Goal: Task Accomplishment & Management: Use online tool/utility

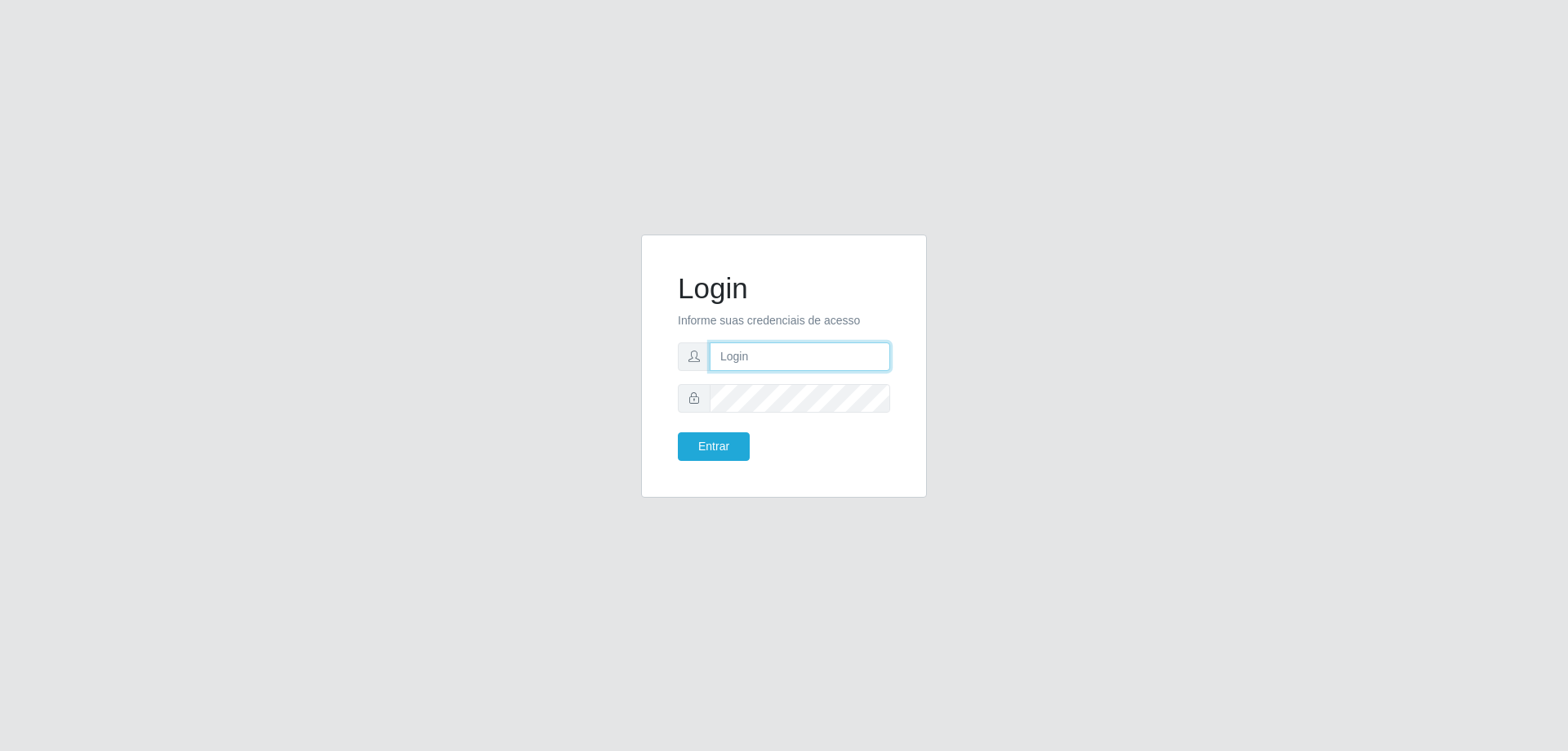
click at [803, 352] on input "text" at bounding box center [800, 357] width 181 height 29
type input "[EMAIL_ADDRESS][DOMAIN_NAME]"
click at [678, 432] on button "Entrar" at bounding box center [713, 446] width 72 height 29
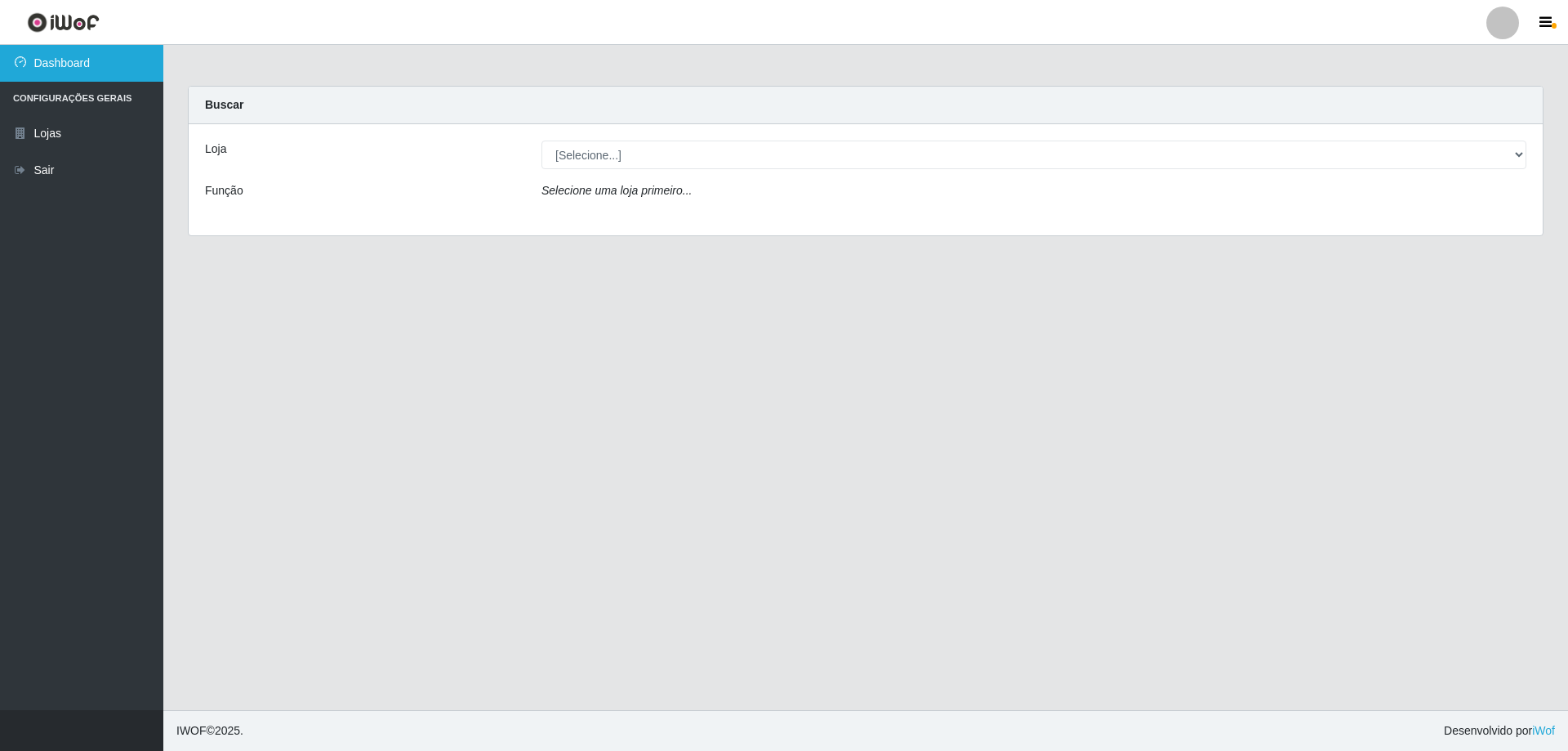
click at [111, 68] on link "Dashboard" at bounding box center [82, 63] width 163 height 37
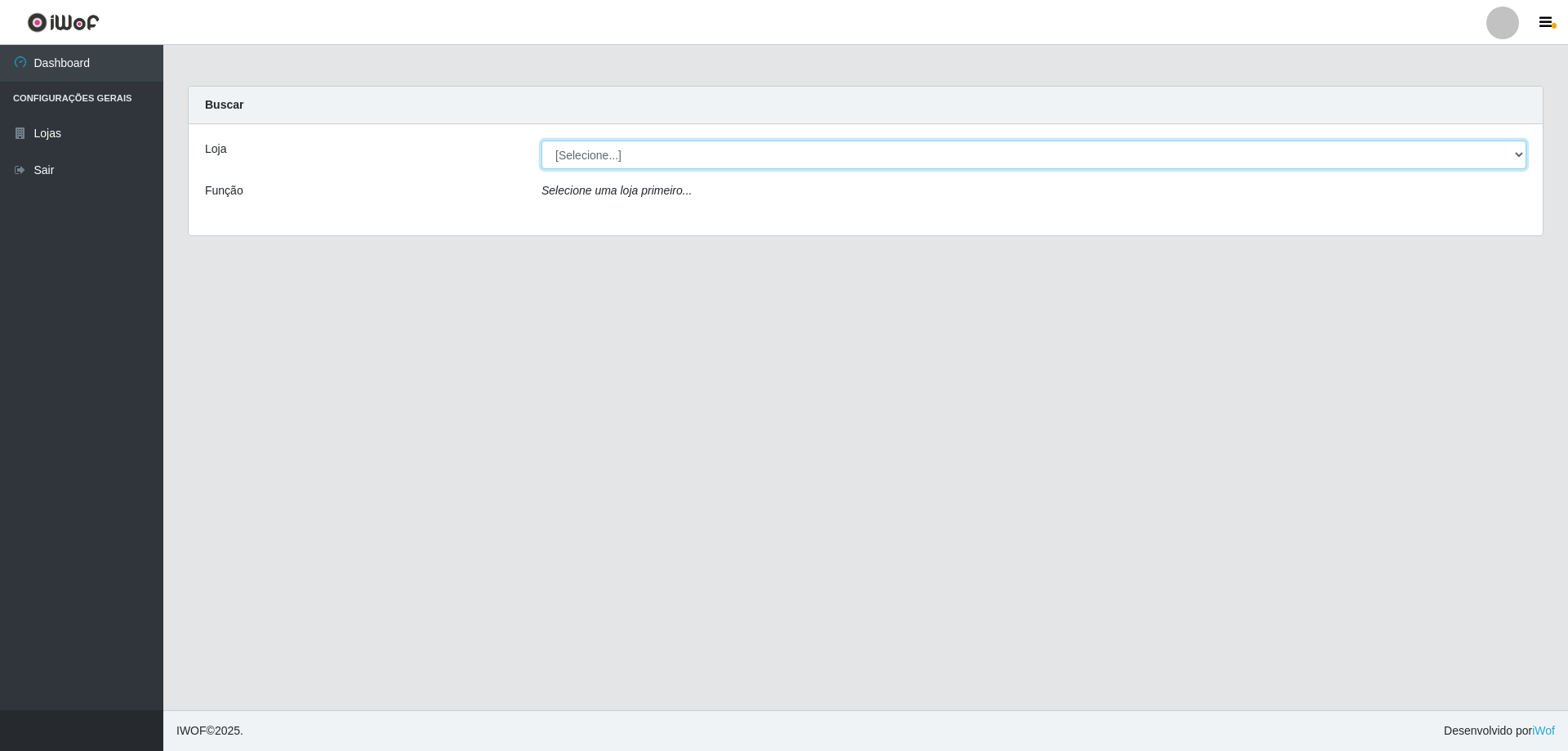
click at [711, 155] on select "[Selecione...] Extrabom - Loja 01 Centro de Distribuição" at bounding box center [1034, 154] width 985 height 29
click at [1521, 152] on select "[Selecione...] Extrabom - Loja 01 Centro de Distribuição" at bounding box center [1034, 154] width 985 height 29
click at [1498, 155] on select "[Selecione...] Extrabom - Loja 01 Centro de Distribuição" at bounding box center [1034, 154] width 985 height 29
select select "435"
click at [542, 140] on select "[Selecione...] Extrabom - Loja 01 Centro de Distribuição" at bounding box center [1034, 154] width 985 height 29
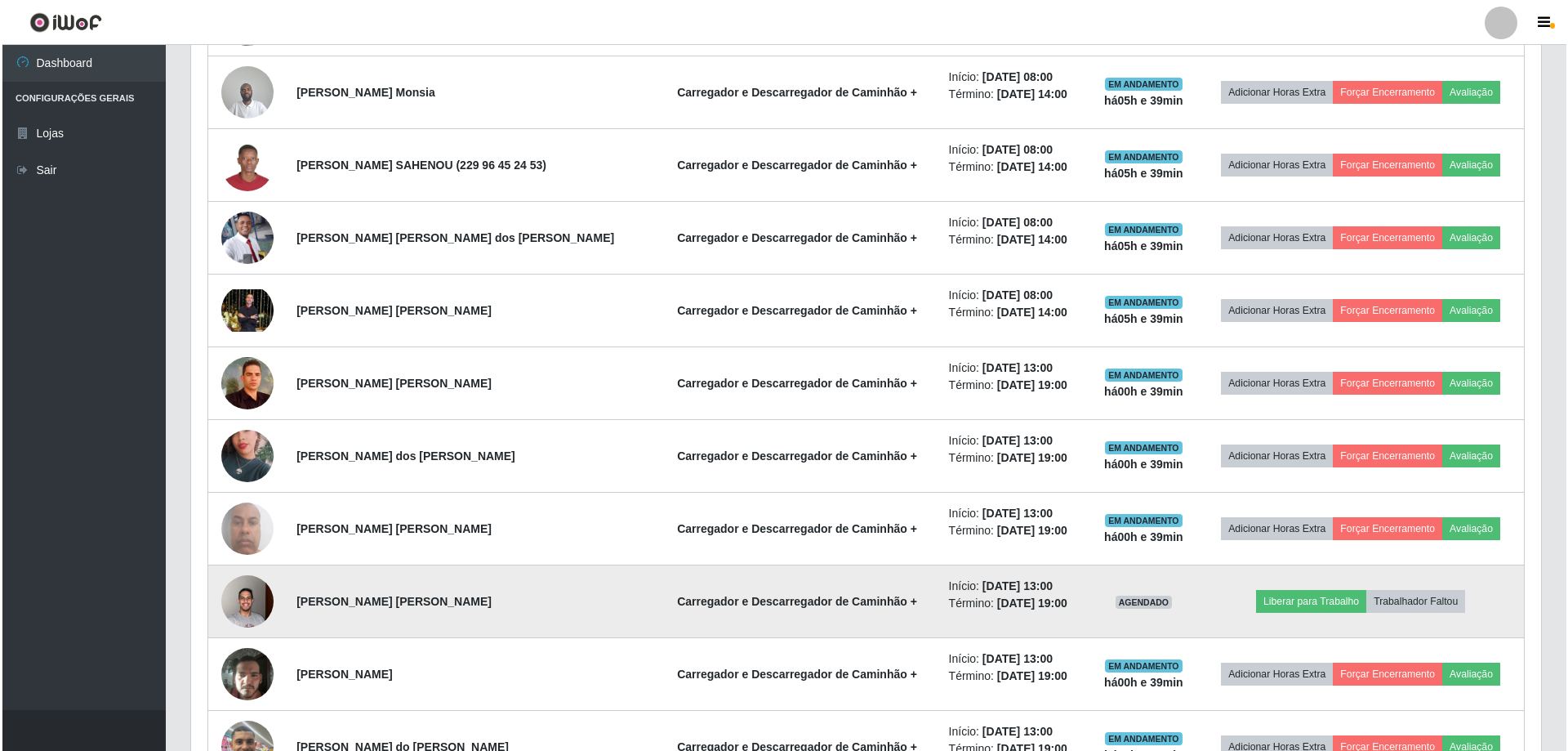
scroll to position [980, 0]
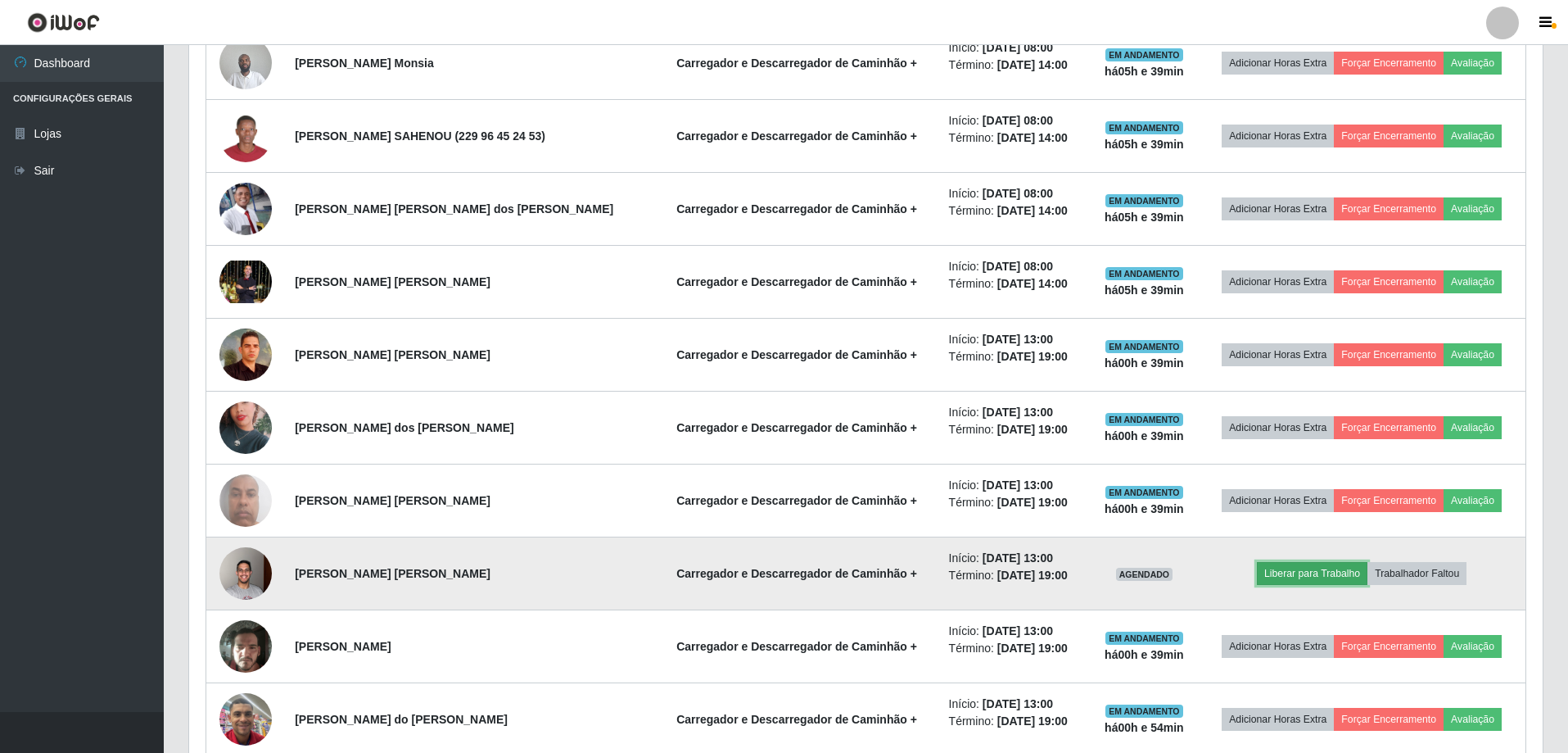
click at [1293, 575] on button "Liberar para Trabalho" at bounding box center [1312, 573] width 111 height 23
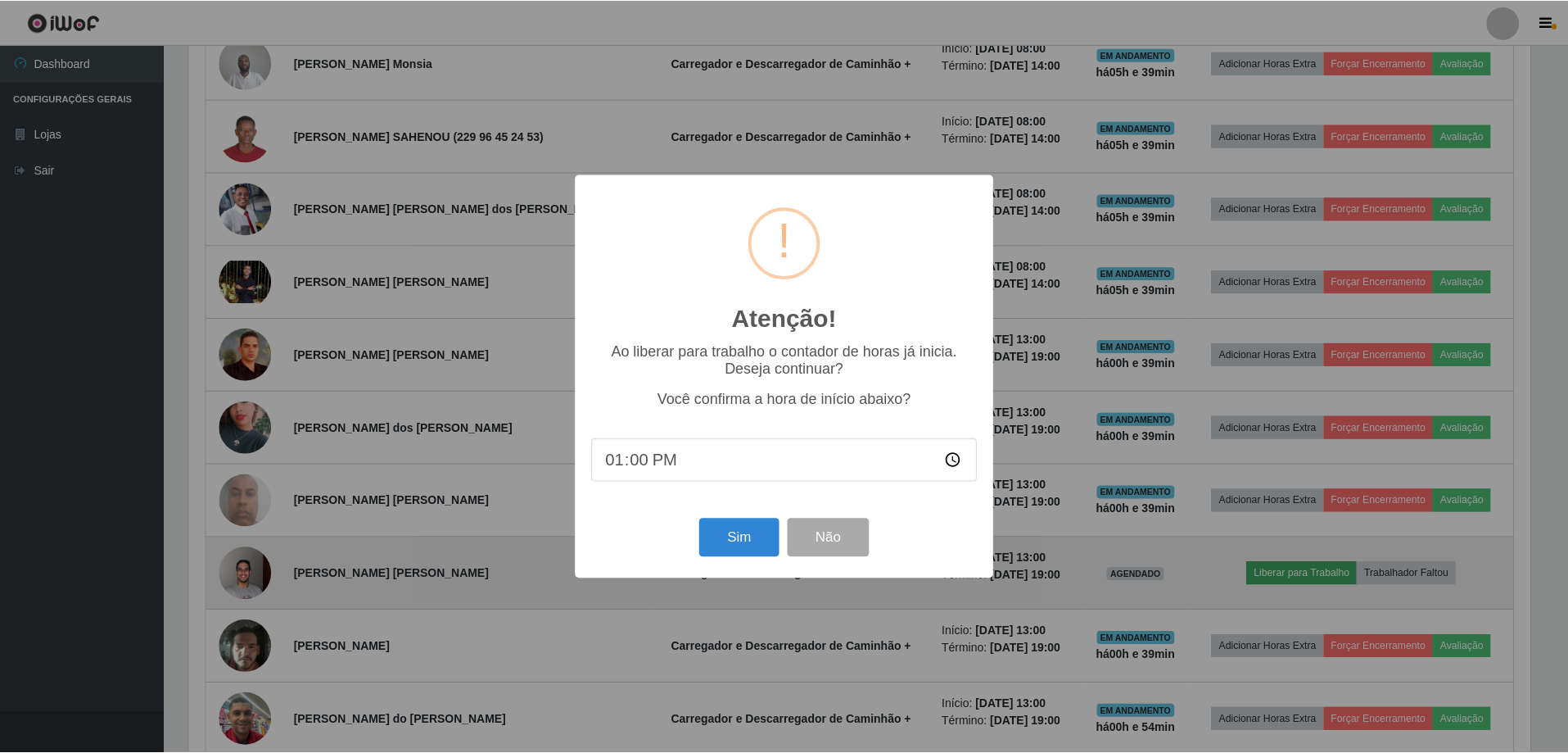
scroll to position [340, 1346]
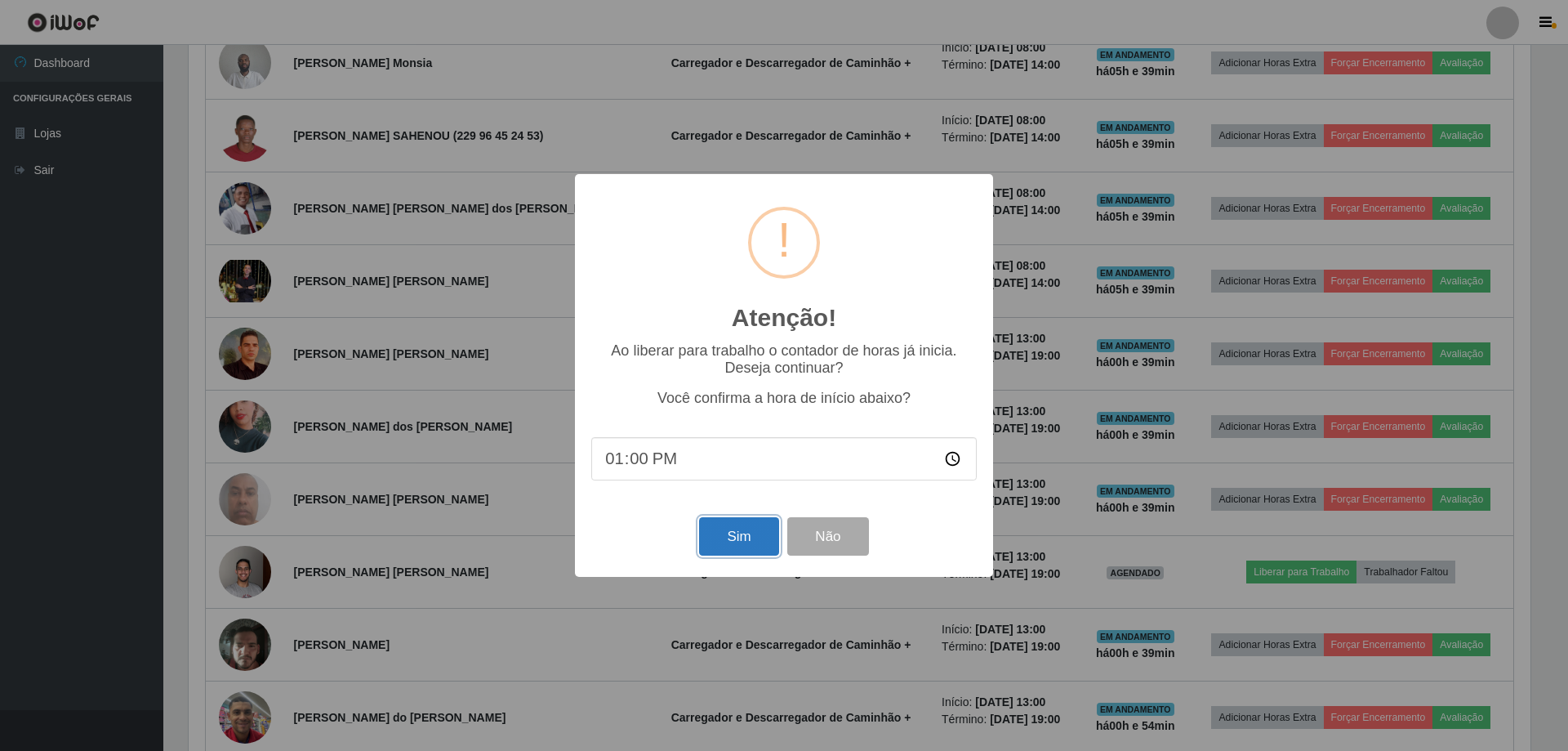
click at [734, 545] on button "Sim" at bounding box center [739, 536] width 79 height 39
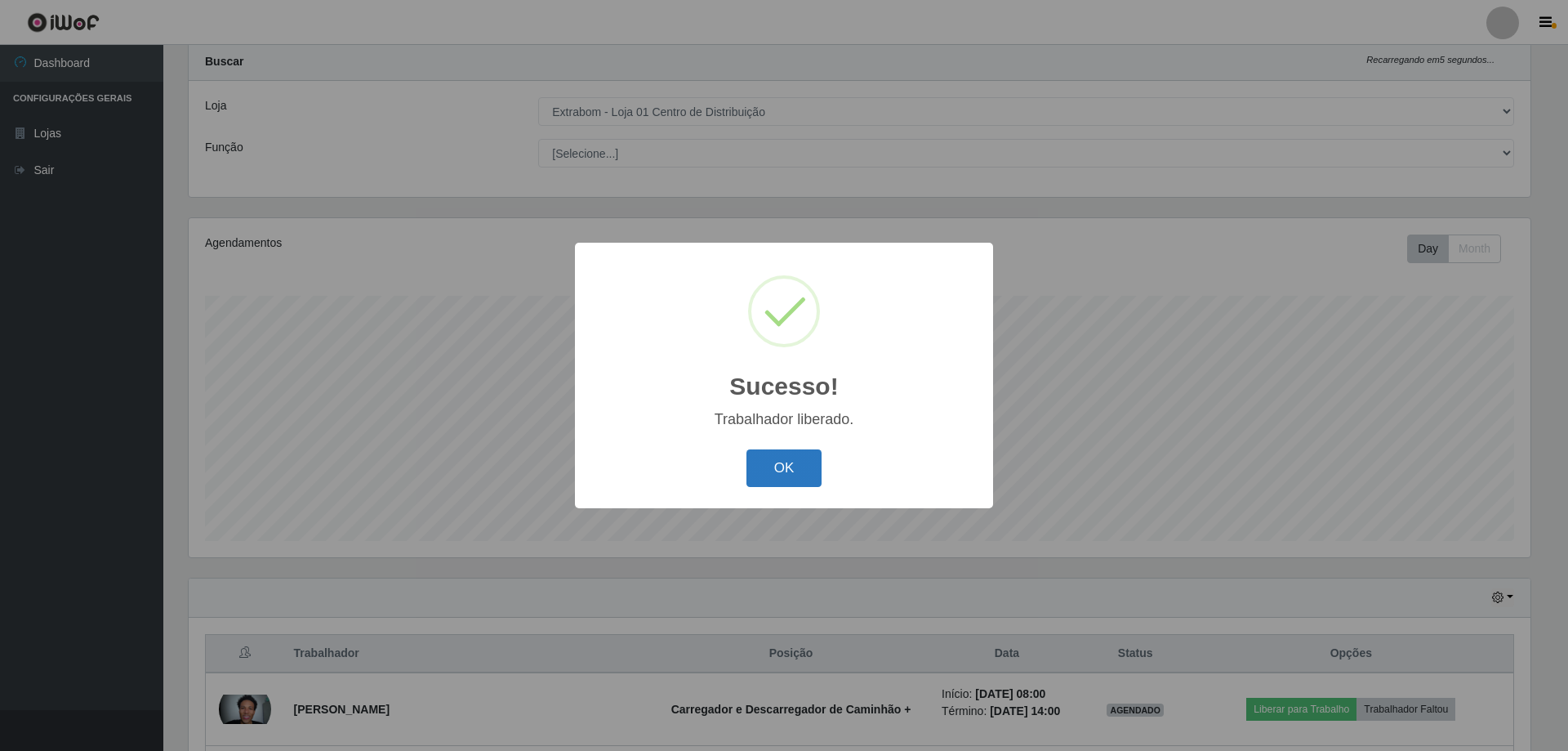
click at [766, 472] on button "OK" at bounding box center [784, 469] width 76 height 39
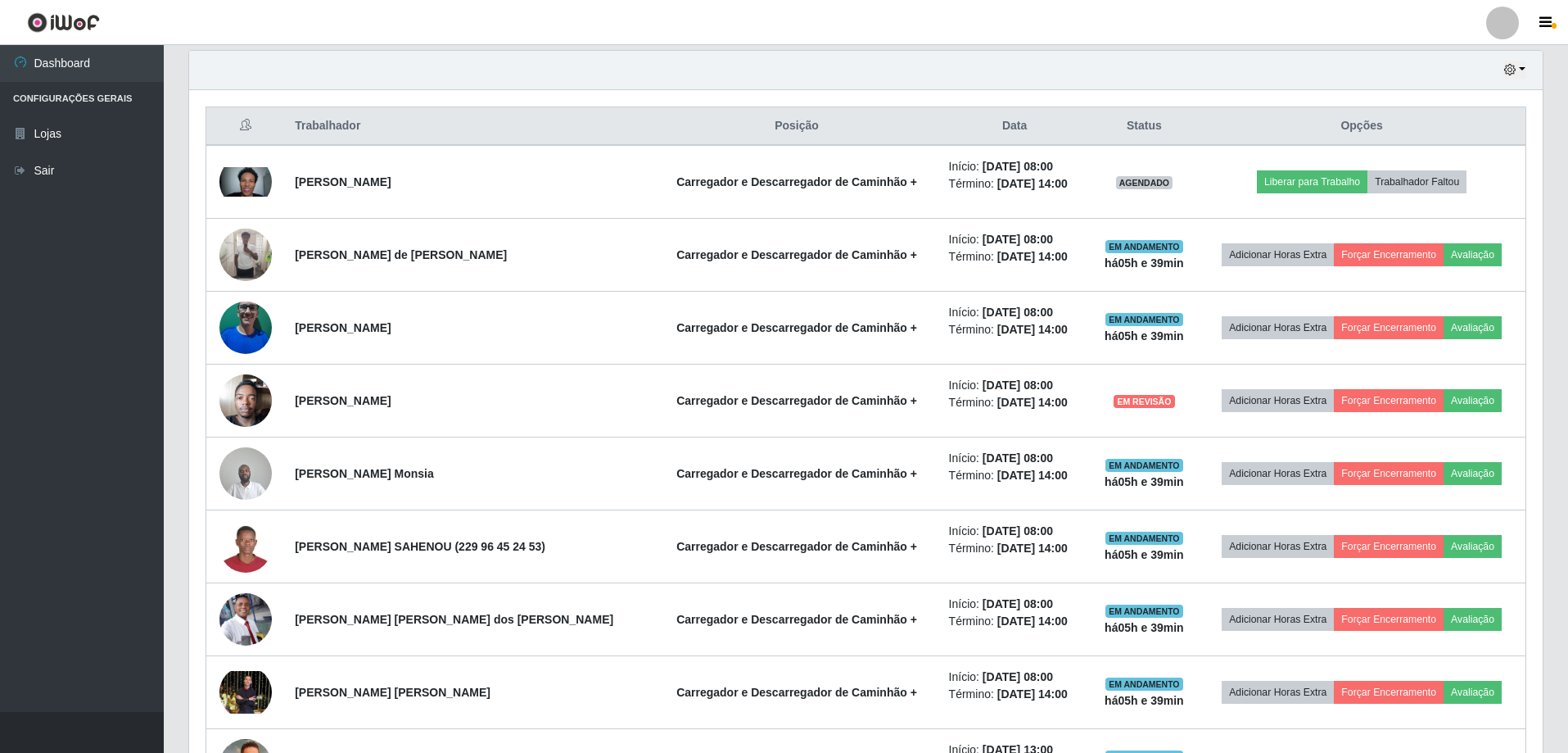
scroll to position [491, 0]
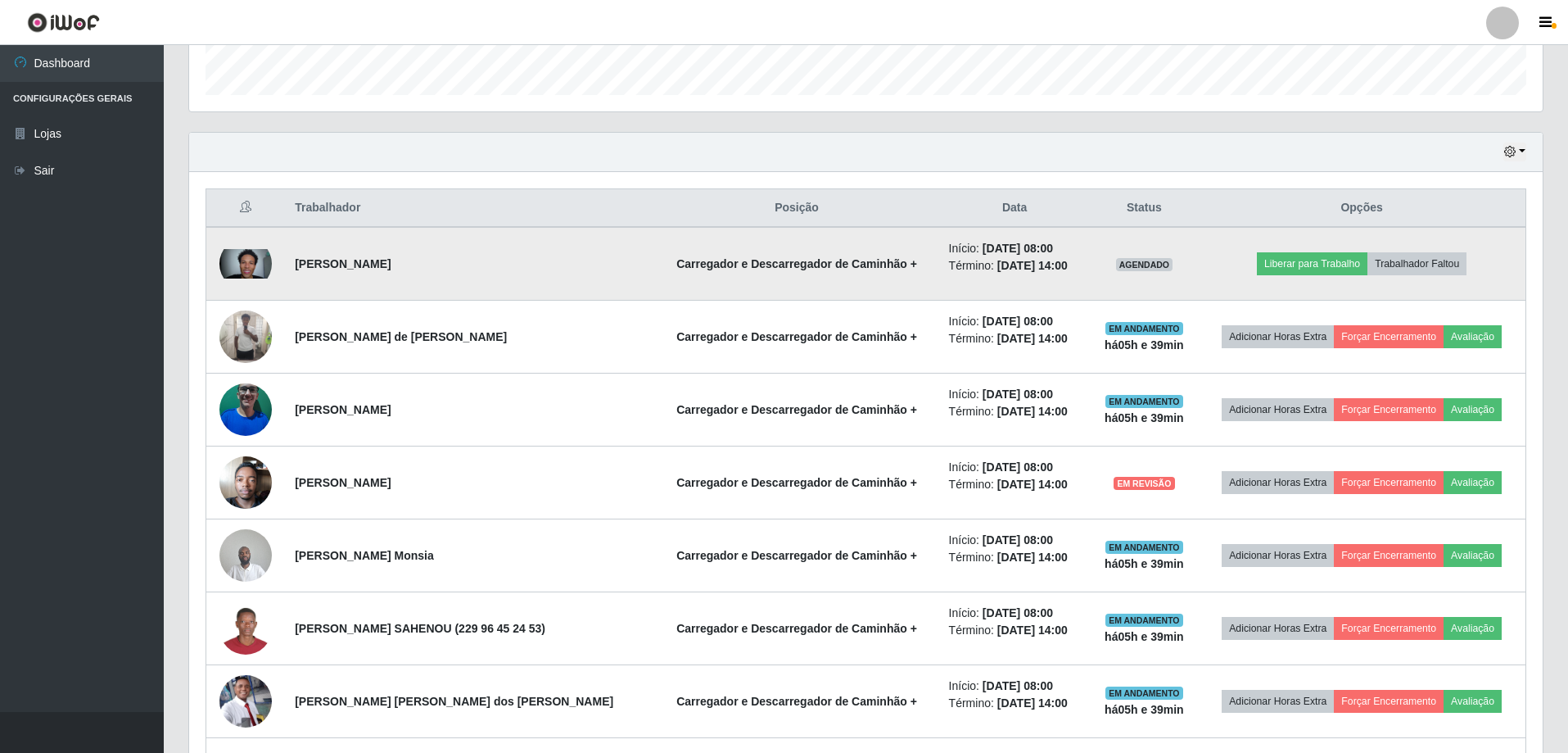
click at [251, 262] on img at bounding box center [245, 264] width 52 height 30
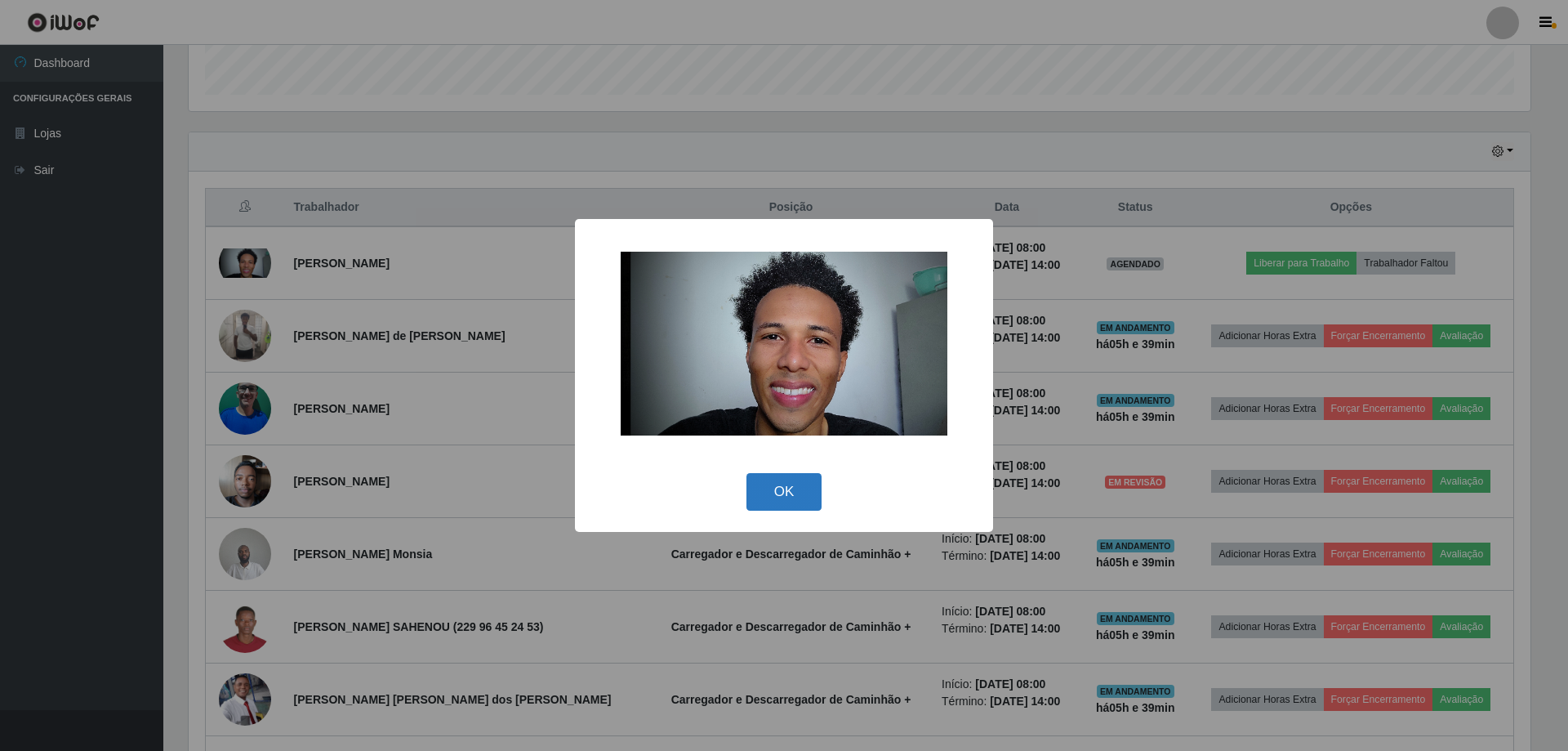
click at [788, 499] on button "OK" at bounding box center [784, 492] width 76 height 39
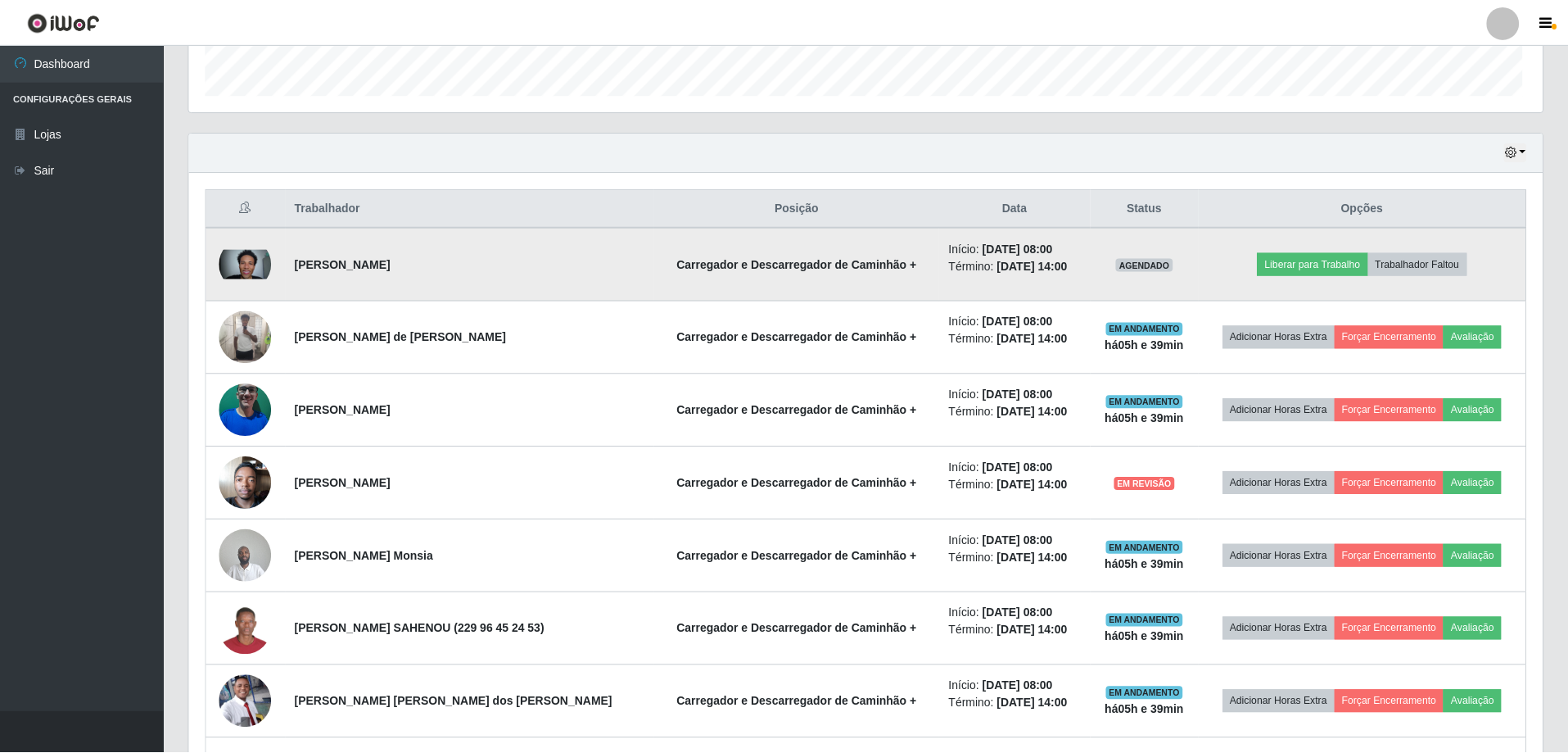
scroll to position [340, 1354]
click at [1413, 266] on button "Trabalhador Faltou" at bounding box center [1417, 264] width 99 height 23
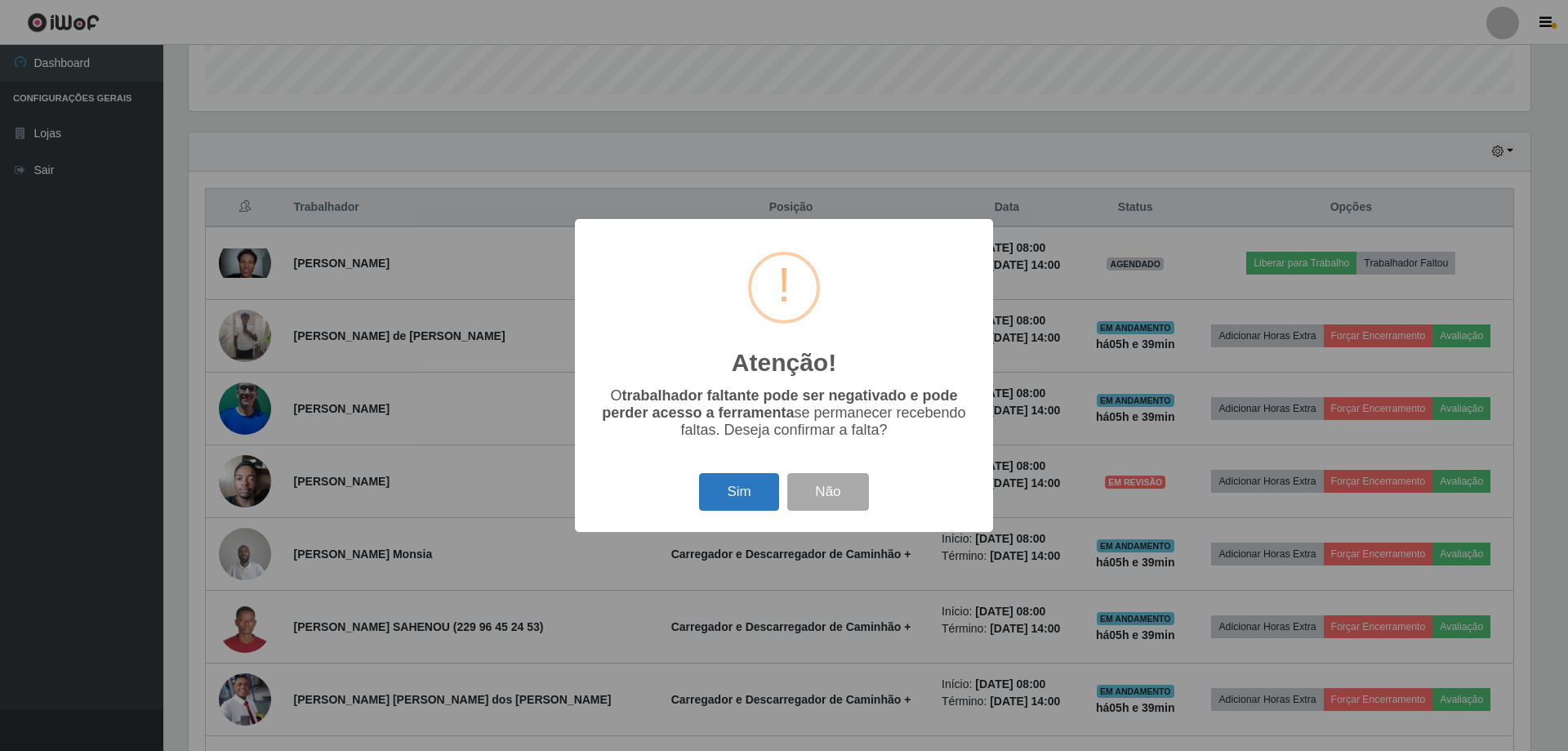
click at [742, 494] on button "Sim" at bounding box center [739, 492] width 79 height 39
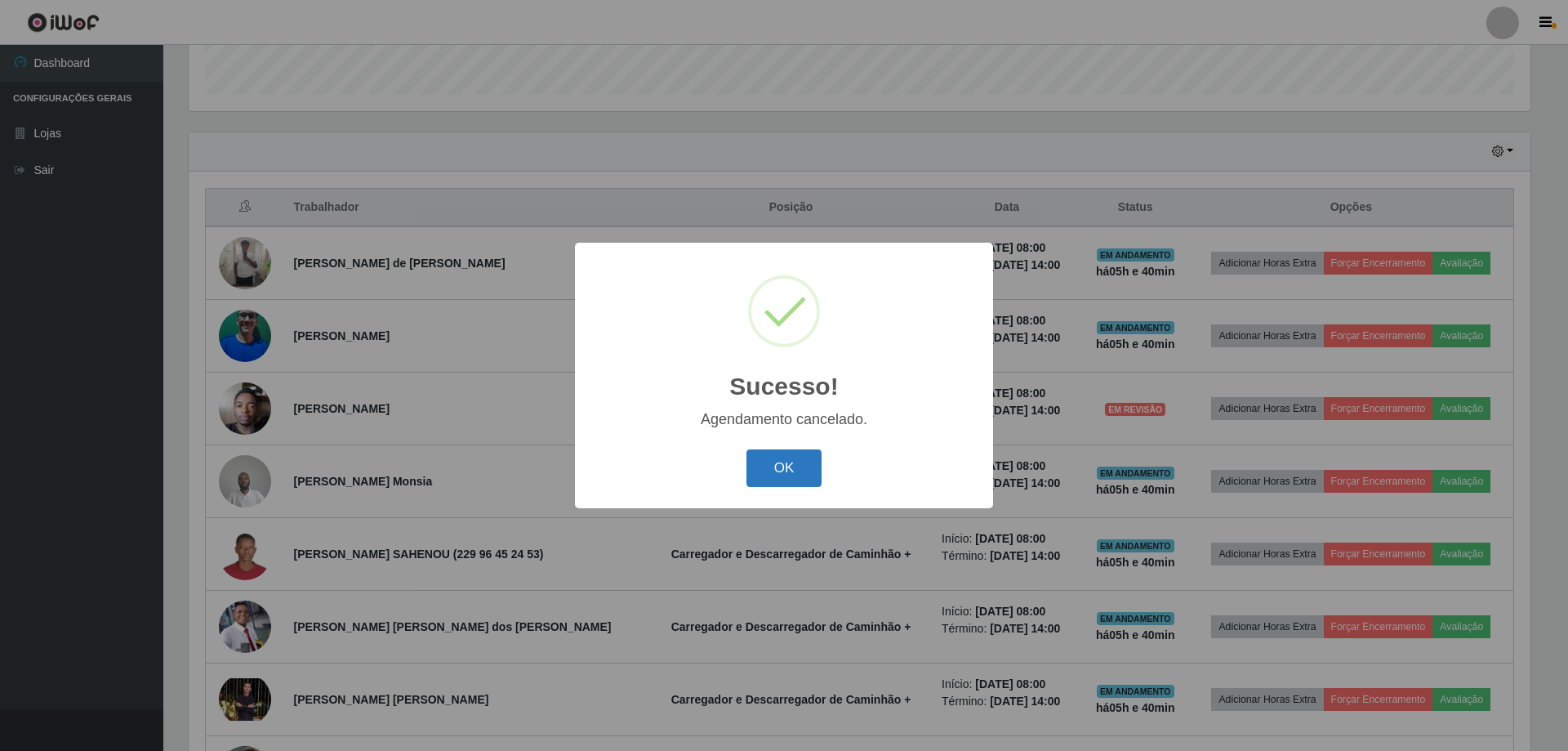
click at [783, 470] on button "OK" at bounding box center [784, 469] width 76 height 39
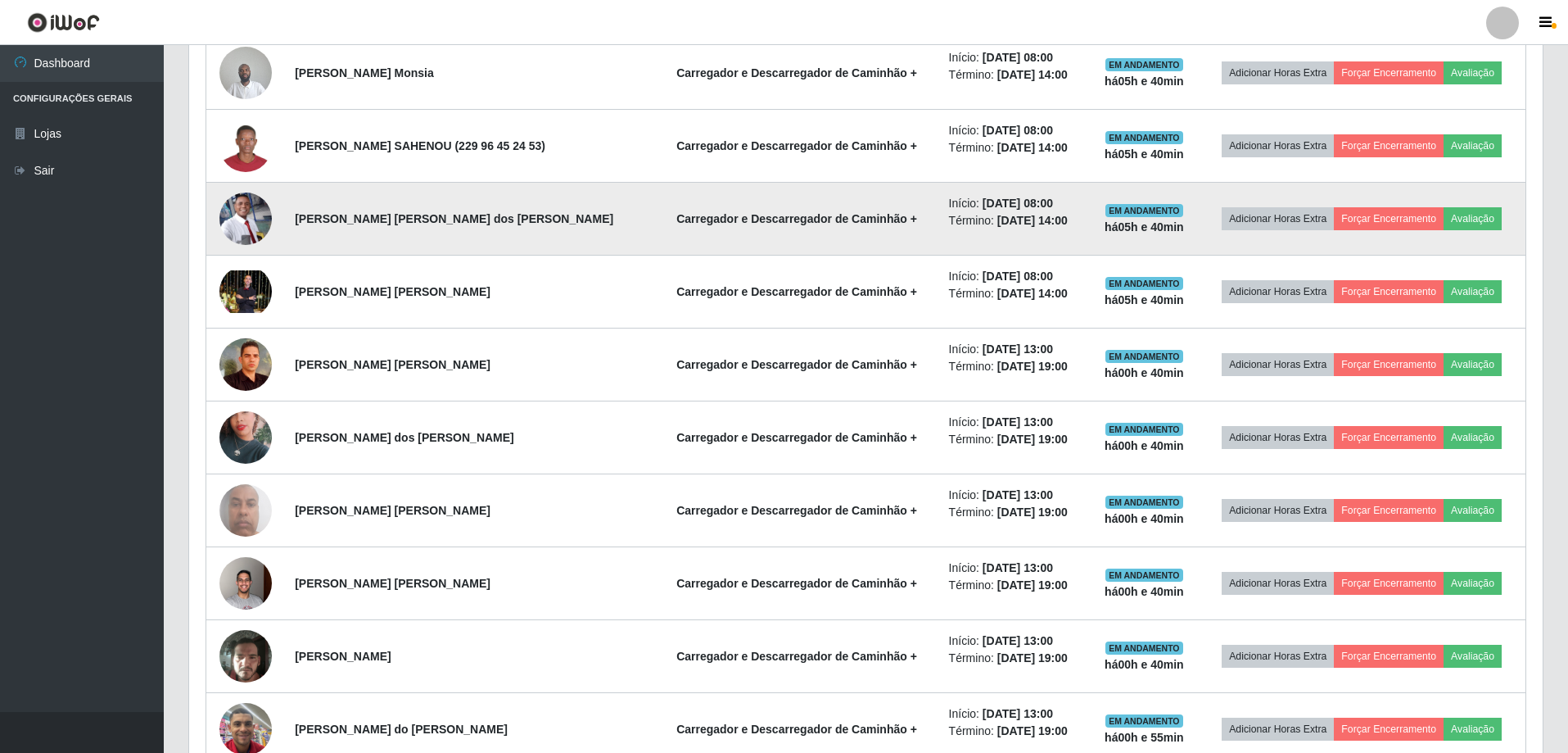
scroll to position [491, 0]
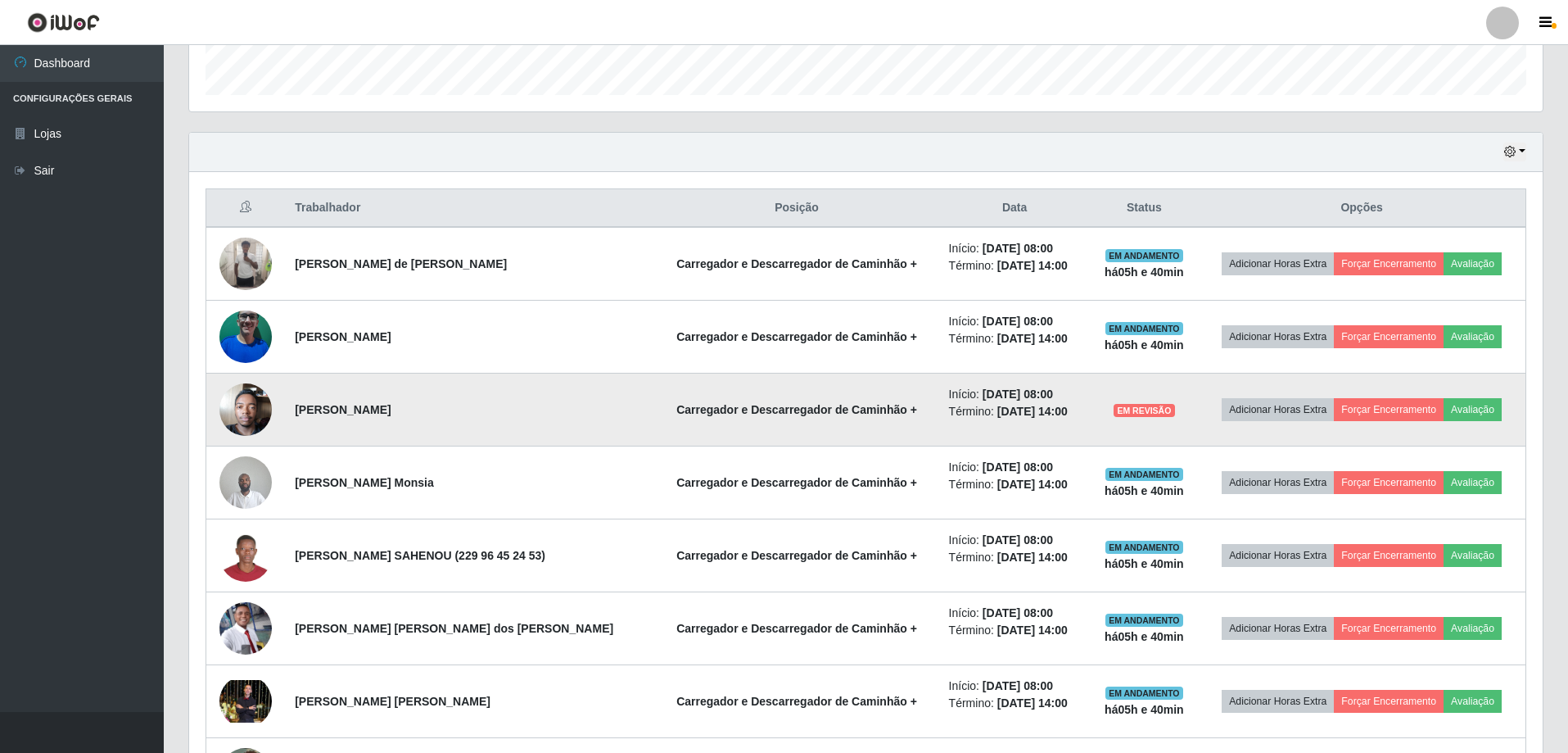
click at [1114, 407] on span "EM REVISÃO" at bounding box center [1144, 410] width 60 height 13
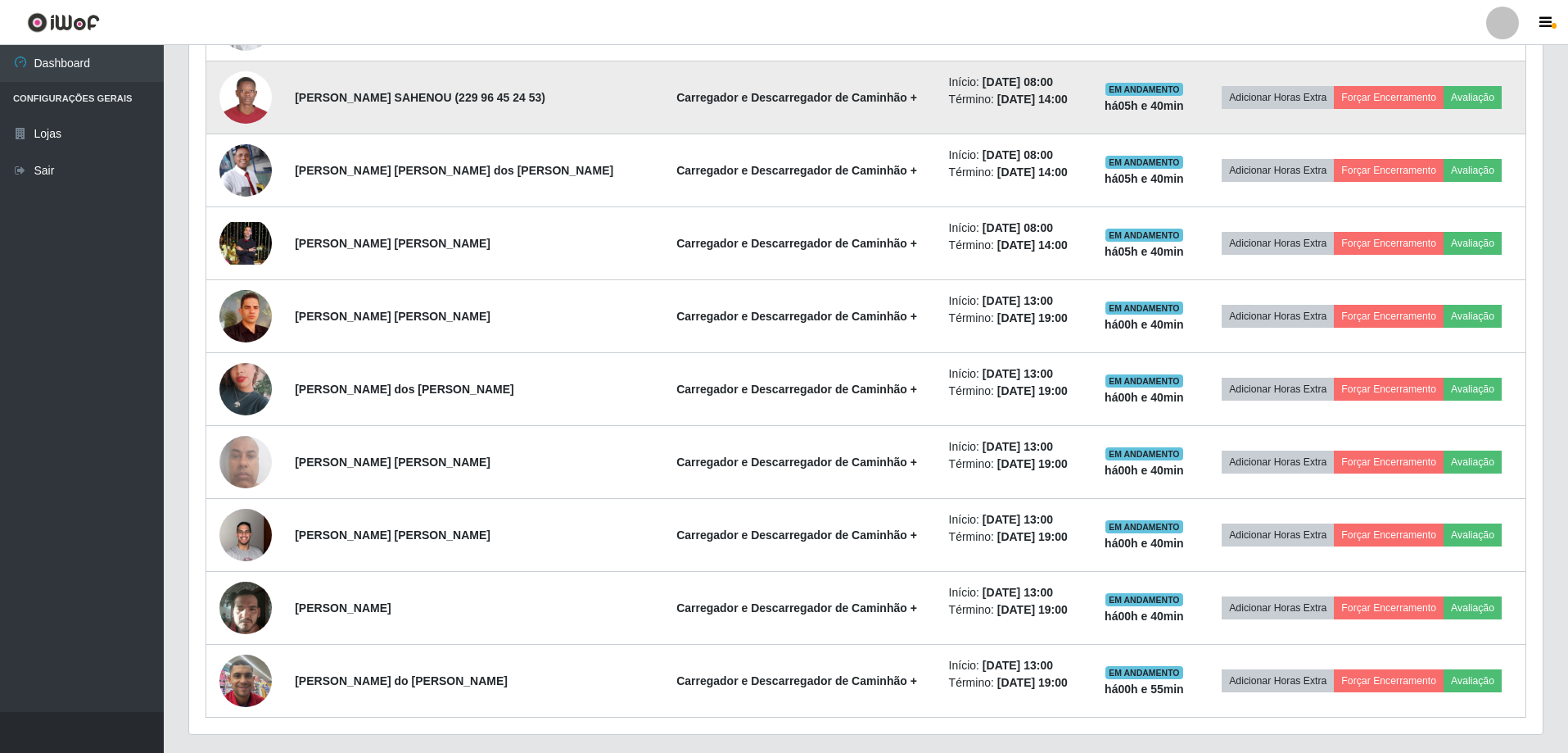
scroll to position [0, 0]
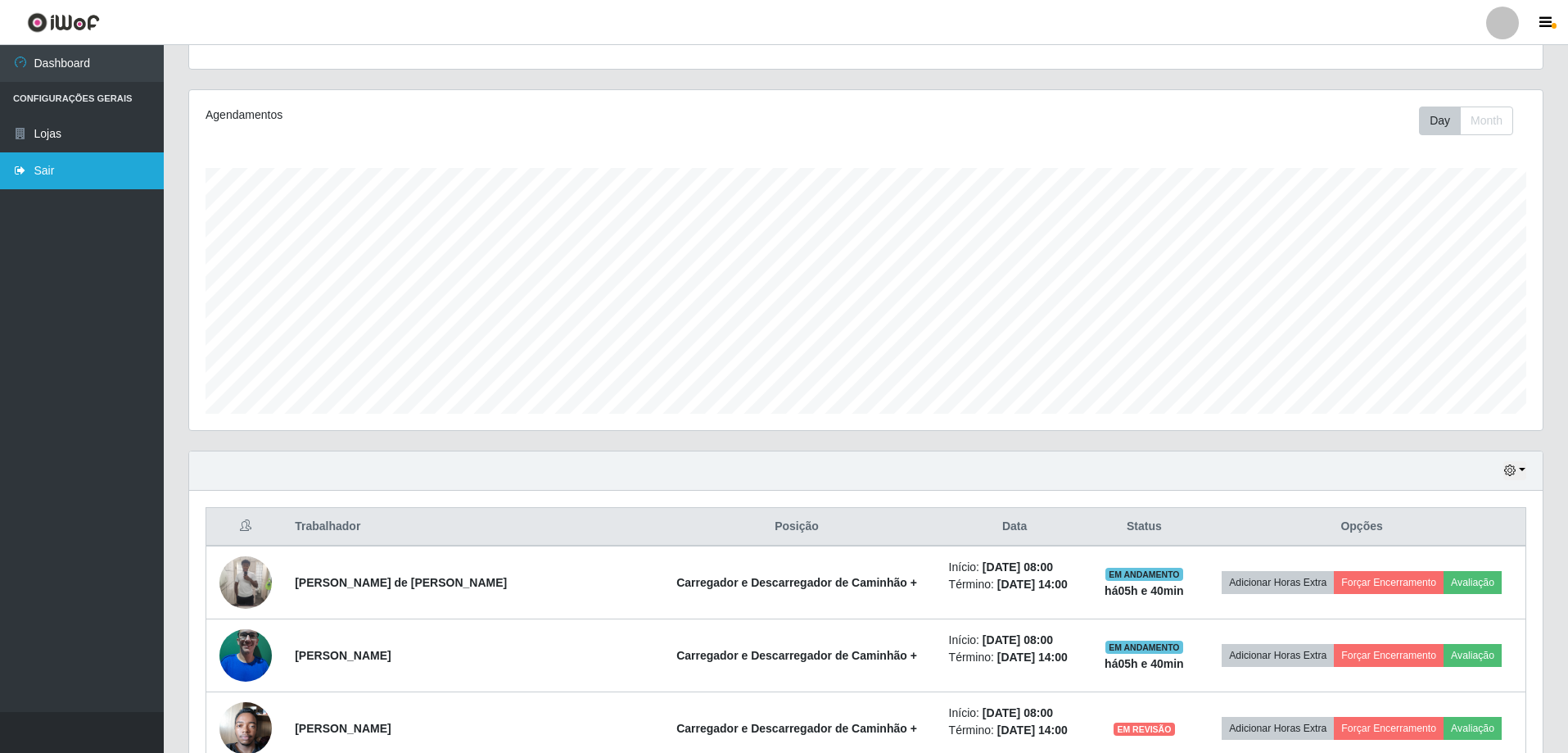
click at [71, 165] on link "Sair" at bounding box center [82, 170] width 164 height 37
